Goal: Task Accomplishment & Management: Use online tool/utility

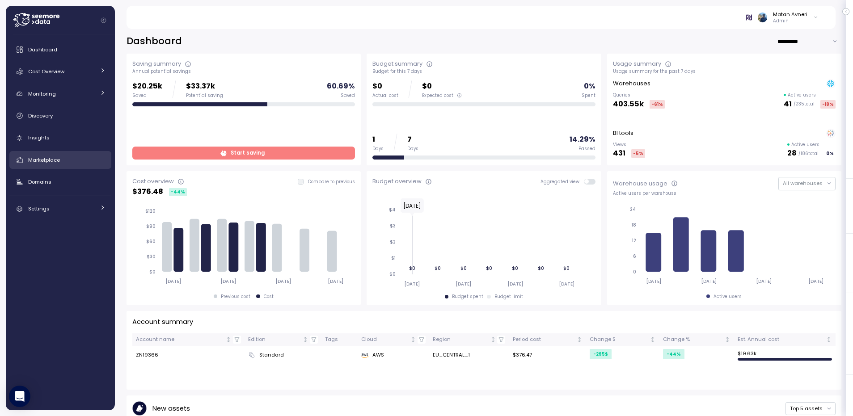
click at [51, 167] on link "Marketplace" at bounding box center [60, 160] width 102 height 18
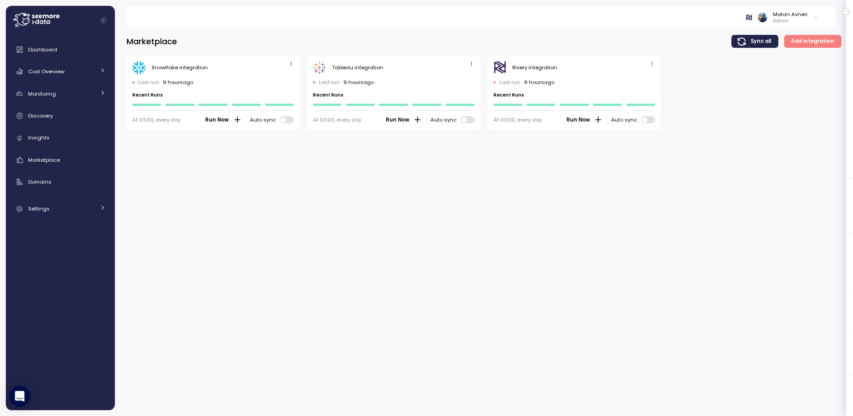
click at [287, 61] on span "button" at bounding box center [291, 63] width 9 height 9
click at [286, 76] on button "Edit" at bounding box center [278, 81] width 34 height 13
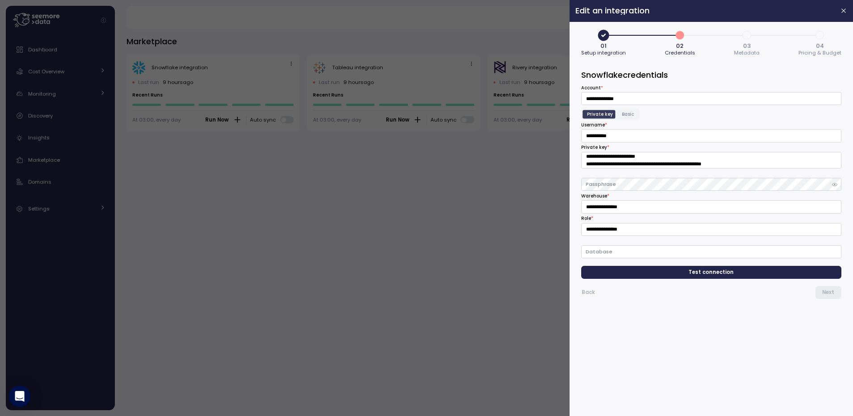
click at [718, 272] on span "Test connection" at bounding box center [711, 273] width 45 height 12
click at [834, 296] on span "Next" at bounding box center [828, 293] width 12 height 12
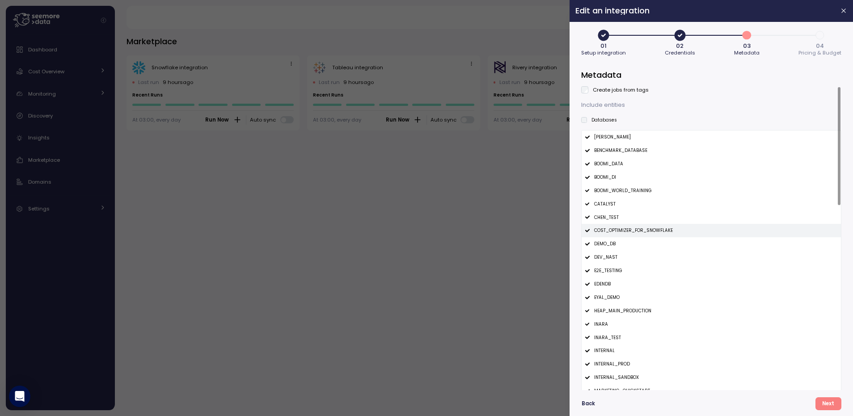
scroll to position [476, 0]
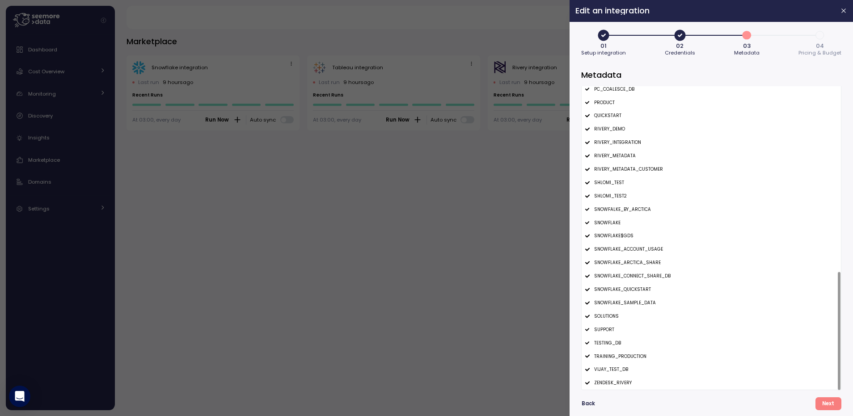
click at [297, 225] on div at bounding box center [426, 208] width 853 height 416
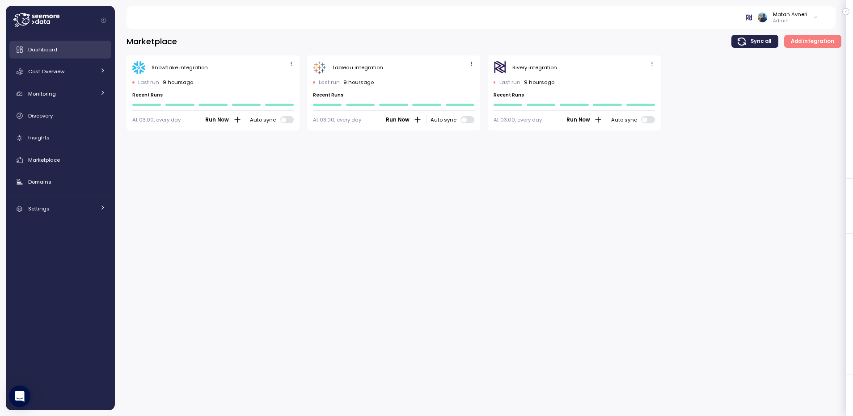
click at [37, 42] on link "Dashboard" at bounding box center [60, 50] width 102 height 18
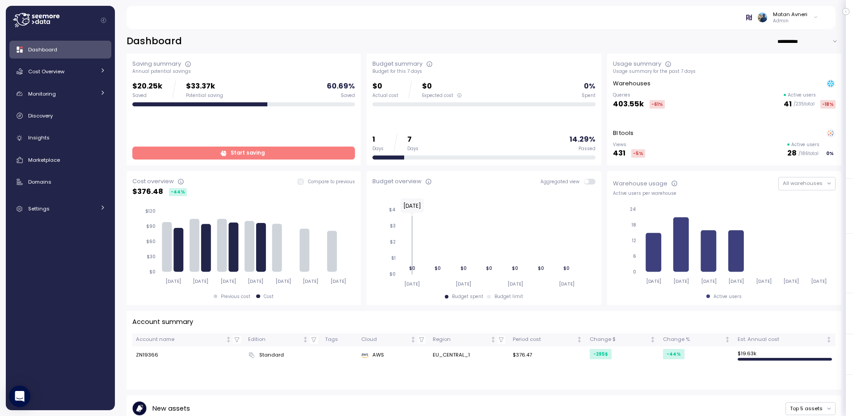
click at [801, 38] on input "**********" at bounding box center [809, 41] width 64 height 13
click at [785, 76] on div "Last 30 days" at bounding box center [802, 72] width 61 height 12
type input "**********"
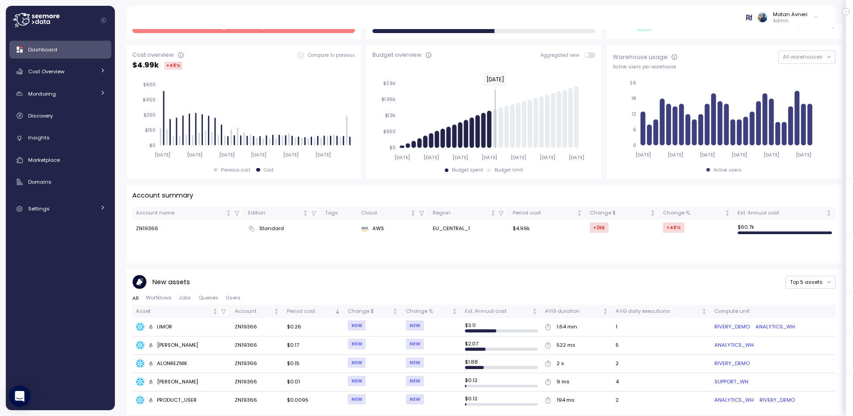
scroll to position [107, 0]
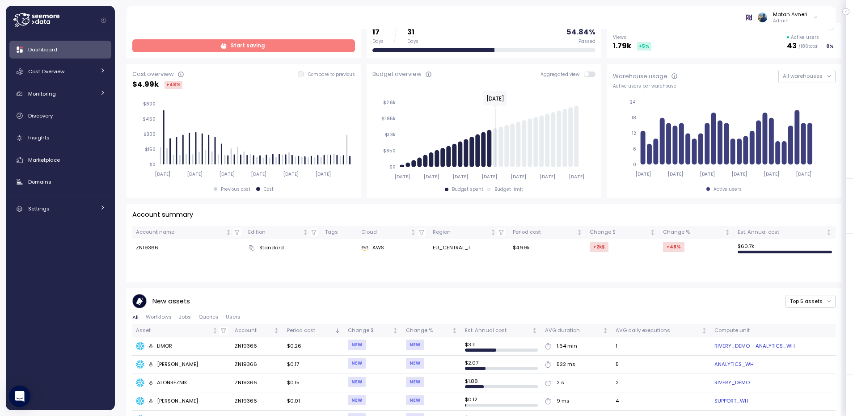
click at [330, 72] on p "Compare to previous" at bounding box center [331, 75] width 47 height 6
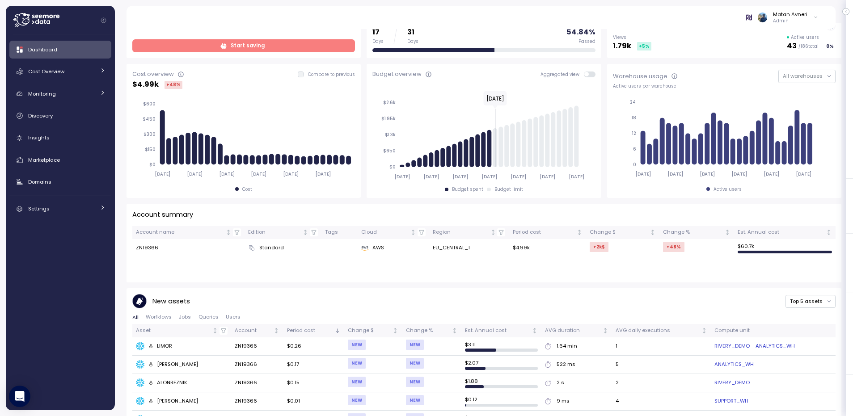
click at [330, 72] on p "Compare to previous" at bounding box center [331, 75] width 47 height 6
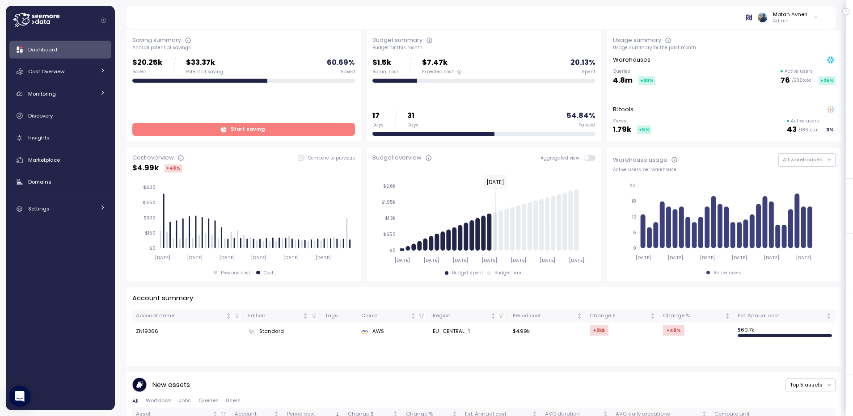
scroll to position [0, 0]
